Goal: Task Accomplishment & Management: Use online tool/utility

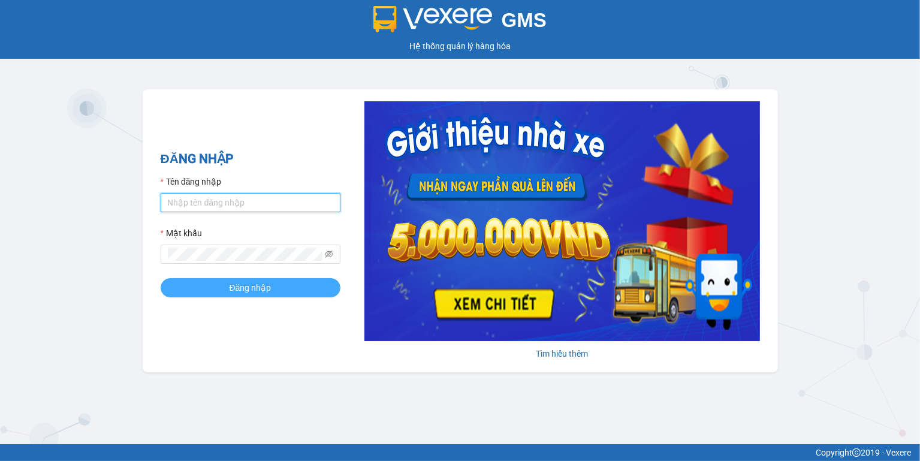
type input "ngoc.taithang"
click at [264, 285] on span "Đăng nhập" at bounding box center [251, 287] width 42 height 13
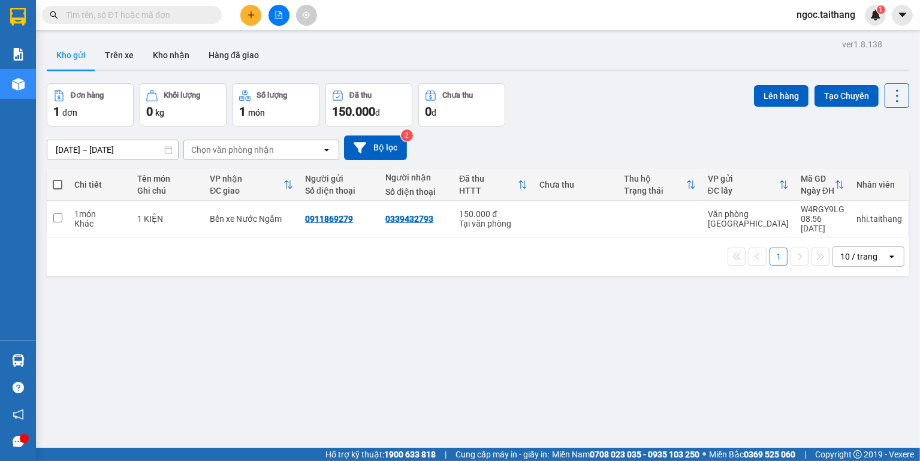
click at [193, 16] on input "text" at bounding box center [137, 14] width 142 height 13
type input "588"
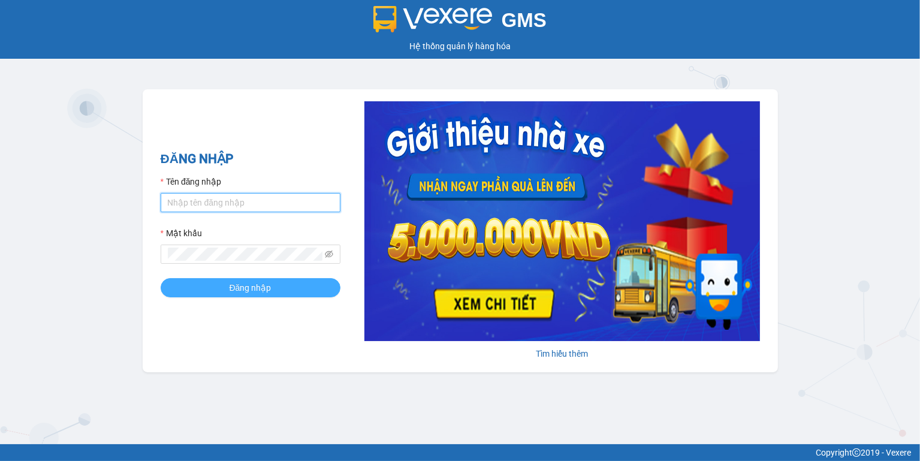
type input "ngoc.taithang"
click at [245, 287] on span "Đăng nhập" at bounding box center [251, 287] width 42 height 13
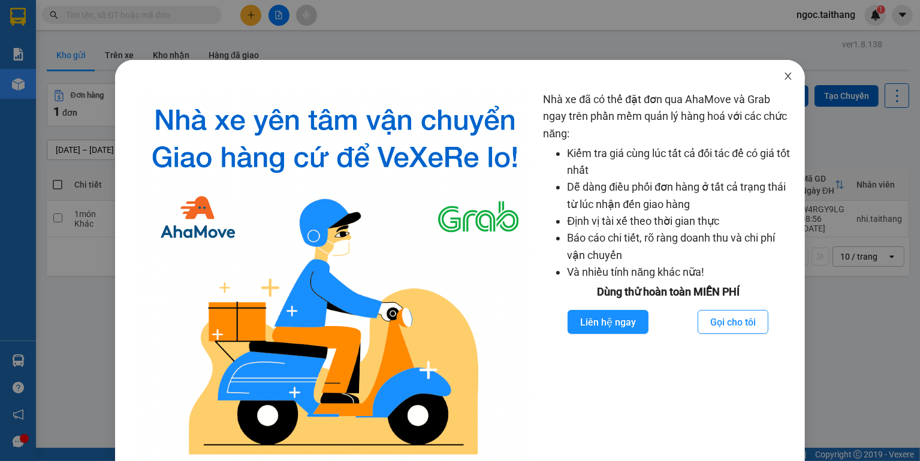
click at [784, 72] on icon "close" at bounding box center [789, 76] width 10 height 10
